Goal: Task Accomplishment & Management: Complete application form

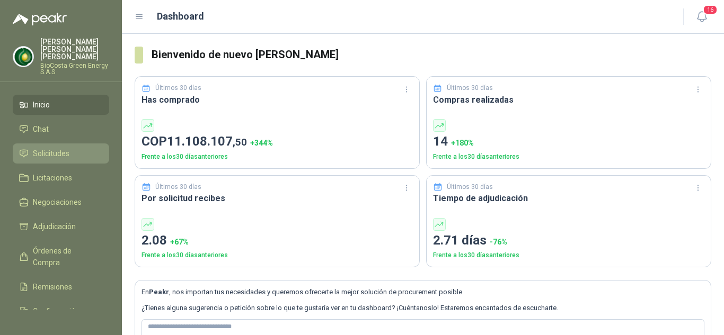
click at [66, 148] on span "Solicitudes" at bounding box center [51, 154] width 37 height 12
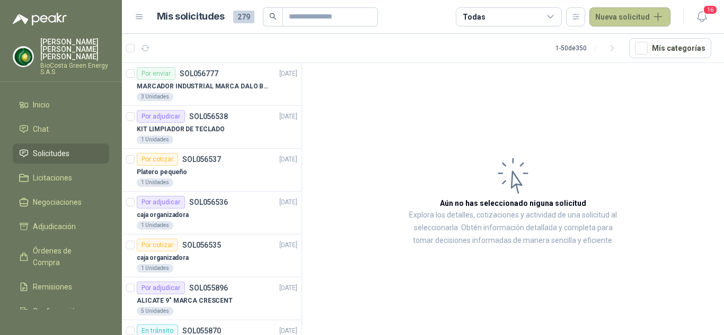
click at [628, 13] on button "Nueva solicitud" at bounding box center [629, 16] width 81 height 19
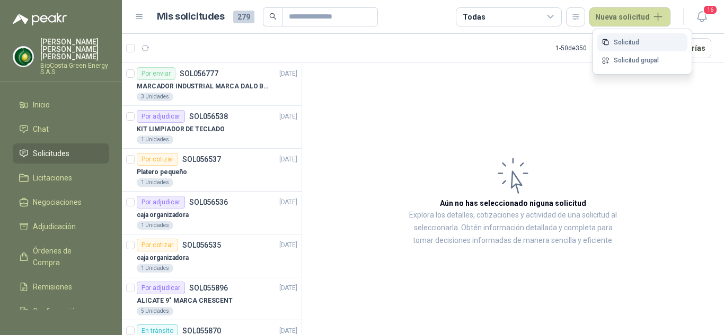
click at [632, 39] on link "Solicitud" at bounding box center [642, 42] width 90 height 19
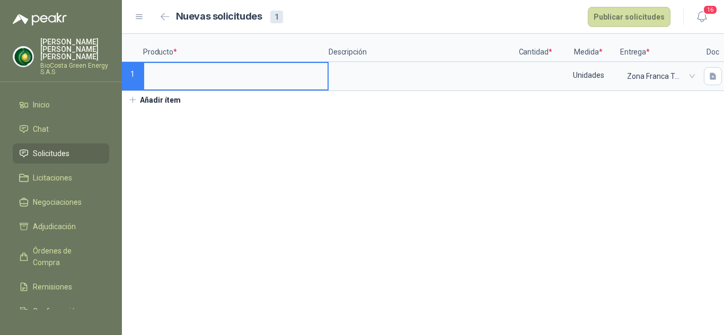
click at [167, 107] on button "Añadir ítem" at bounding box center [154, 100] width 65 height 18
click at [170, 80] on input at bounding box center [235, 73] width 183 height 21
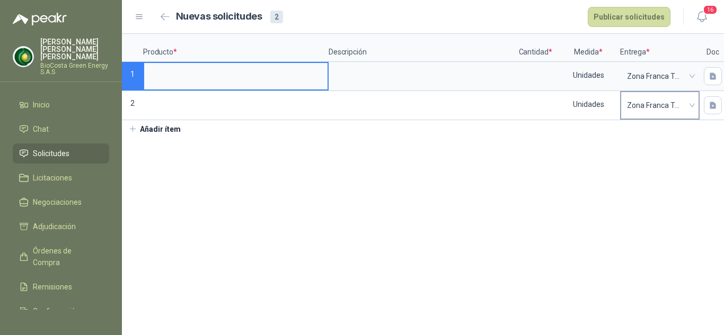
click at [692, 105] on div "Zona Franca Tayrona" at bounding box center [659, 105] width 77 height 26
click at [197, 75] on input at bounding box center [235, 73] width 183 height 21
click at [303, 73] on input "**********" at bounding box center [235, 73] width 183 height 21
click at [360, 70] on textarea at bounding box center [421, 75] width 183 height 24
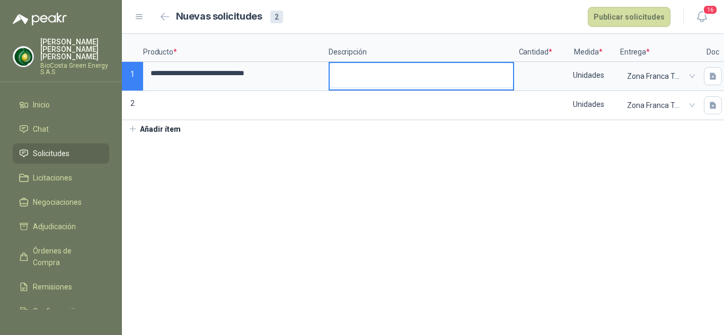
click at [344, 73] on textarea at bounding box center [421, 75] width 183 height 24
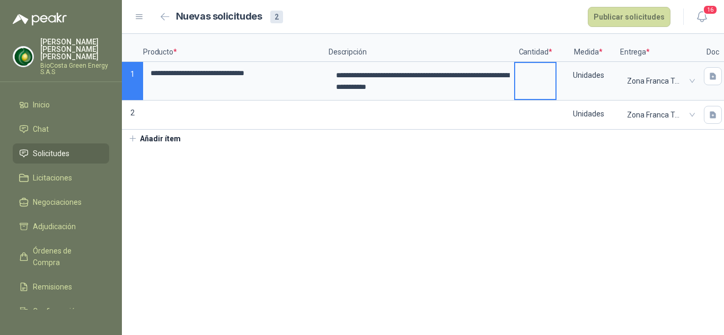
click at [532, 81] on input at bounding box center [535, 73] width 40 height 21
type input "*"
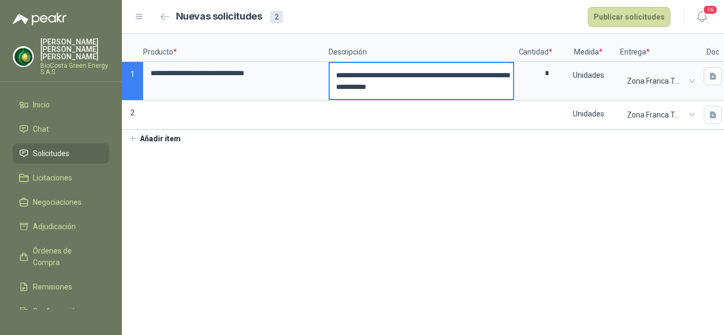
click at [337, 75] on textarea "**********" at bounding box center [421, 81] width 183 height 36
type textarea "**********"
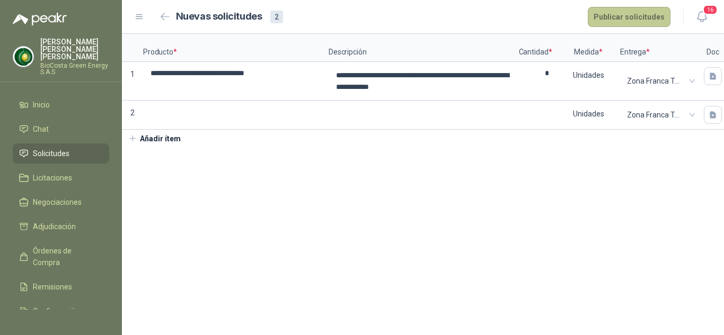
click at [638, 14] on button "Publicar solicitudes" at bounding box center [629, 17] width 83 height 20
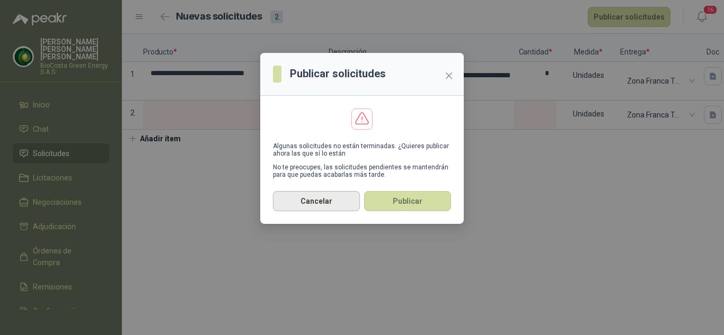
click at [331, 200] on button "Cancelar" at bounding box center [316, 201] width 87 height 20
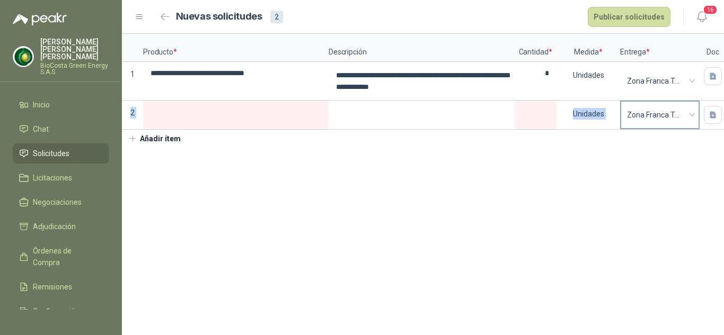
drag, startPoint x: 128, startPoint y: 113, endPoint x: 685, endPoint y: 109, distance: 556.4
click at [685, 109] on div "**********" at bounding box center [423, 82] width 602 height 96
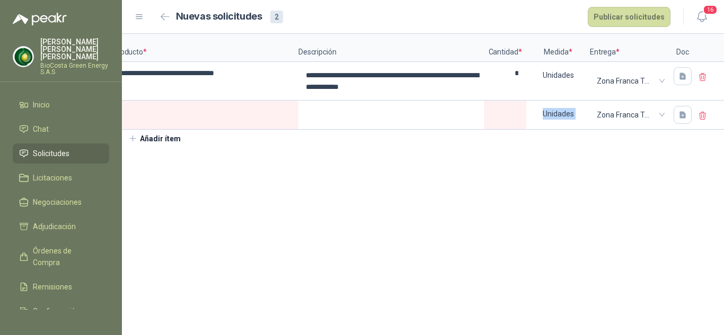
click at [702, 112] on icon at bounding box center [703, 116] width 10 height 10
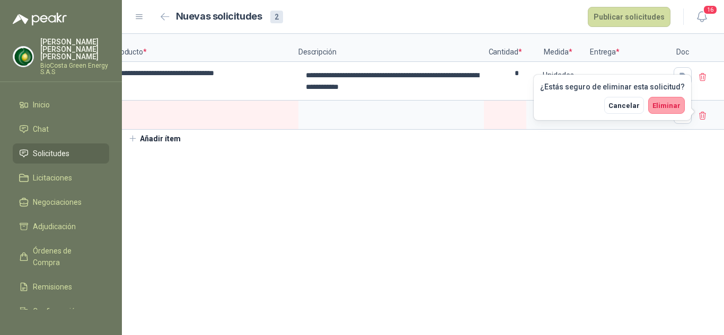
click at [668, 107] on span "Eliminar" at bounding box center [666, 106] width 28 height 8
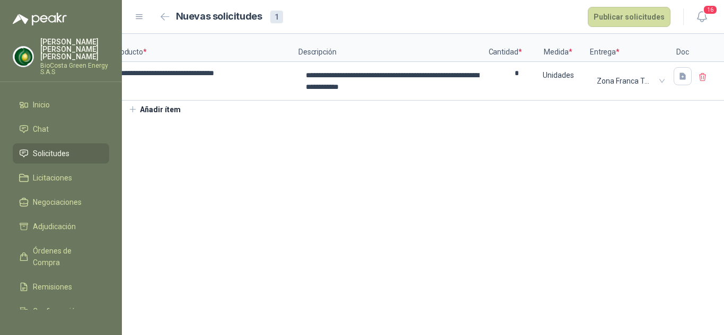
click at [625, 13] on button "Publicar solicitudes" at bounding box center [629, 17] width 83 height 20
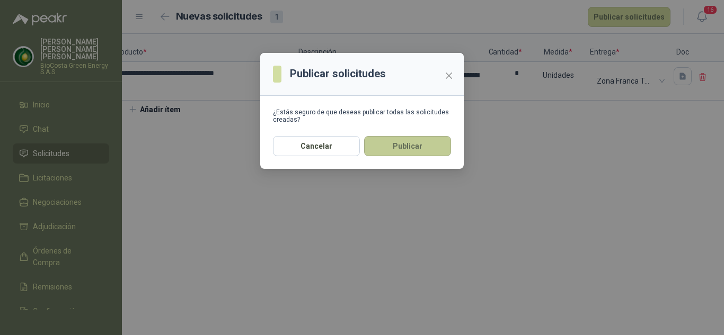
click at [400, 146] on button "Publicar" at bounding box center [407, 146] width 87 height 20
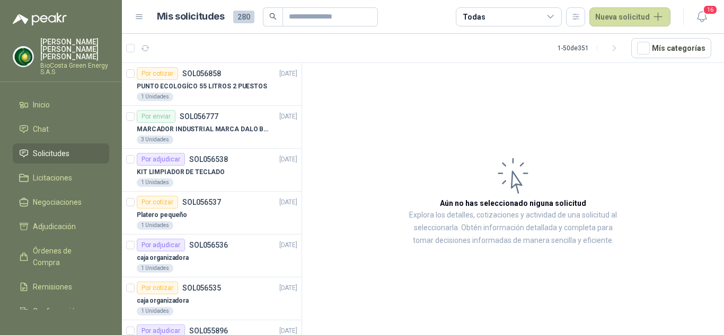
click at [55, 148] on span "Solicitudes" at bounding box center [51, 154] width 37 height 12
